Goal: Information Seeking & Learning: Learn about a topic

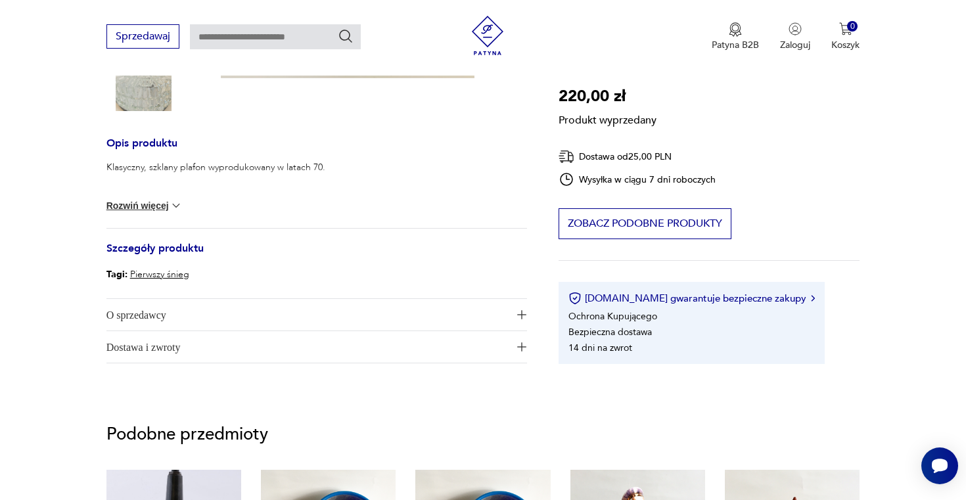
click at [159, 207] on button "Rozwiń więcej" at bounding box center [144, 205] width 76 height 13
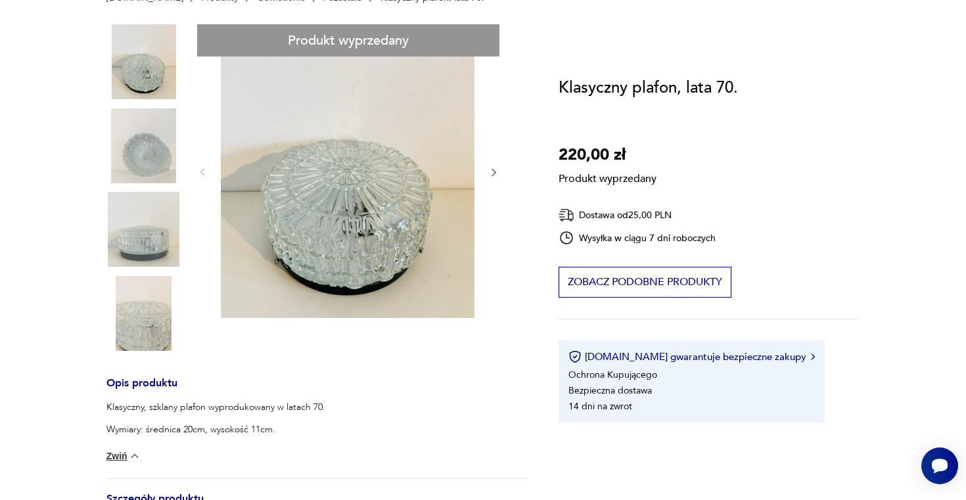
scroll to position [227, 0]
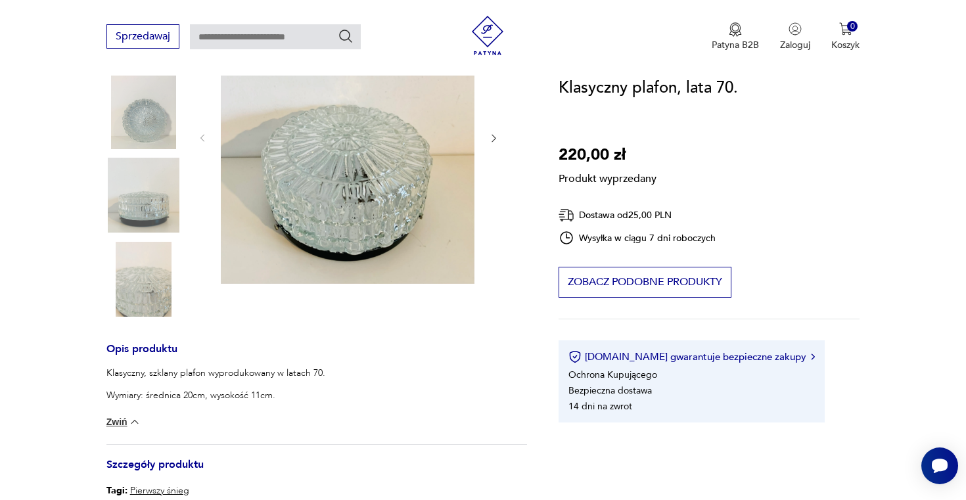
click at [148, 254] on div "Produkt wyprzedany Opis produktu Klasyczny, szklany plafon wyprodukowany w lata…" at bounding box center [316, 284] width 420 height 589
click at [143, 277] on div "Produkt wyprzedany Opis produktu Klasyczny, szklany plafon wyprodukowany w lata…" at bounding box center [316, 284] width 420 height 589
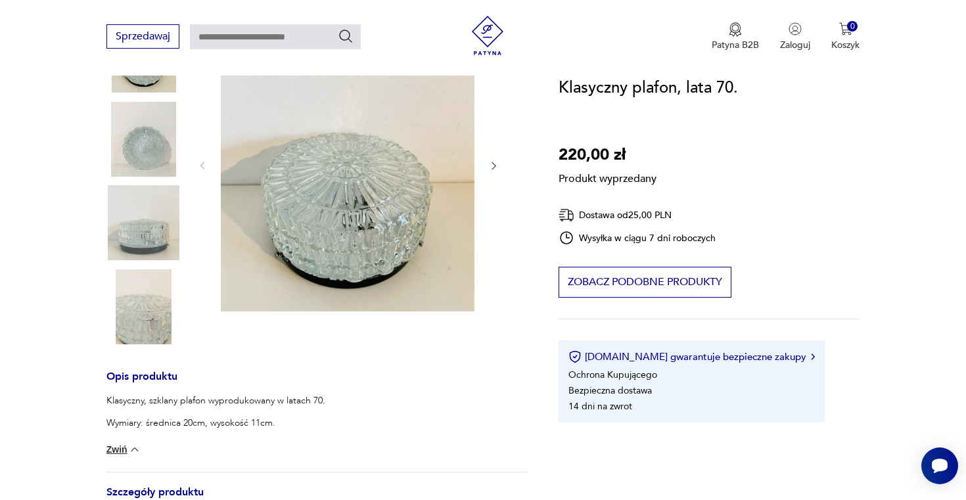
scroll to position [198, 0]
click at [492, 162] on div "Produkt wyprzedany Opis produktu Klasyczny, szklany plafon wyprodukowany w lata…" at bounding box center [316, 312] width 420 height 589
click at [495, 167] on div "Produkt wyprzedany Opis produktu Klasyczny, szklany plafon wyprodukowany w lata…" at bounding box center [316, 312] width 420 height 589
